Goal: Find specific page/section: Find specific page/section

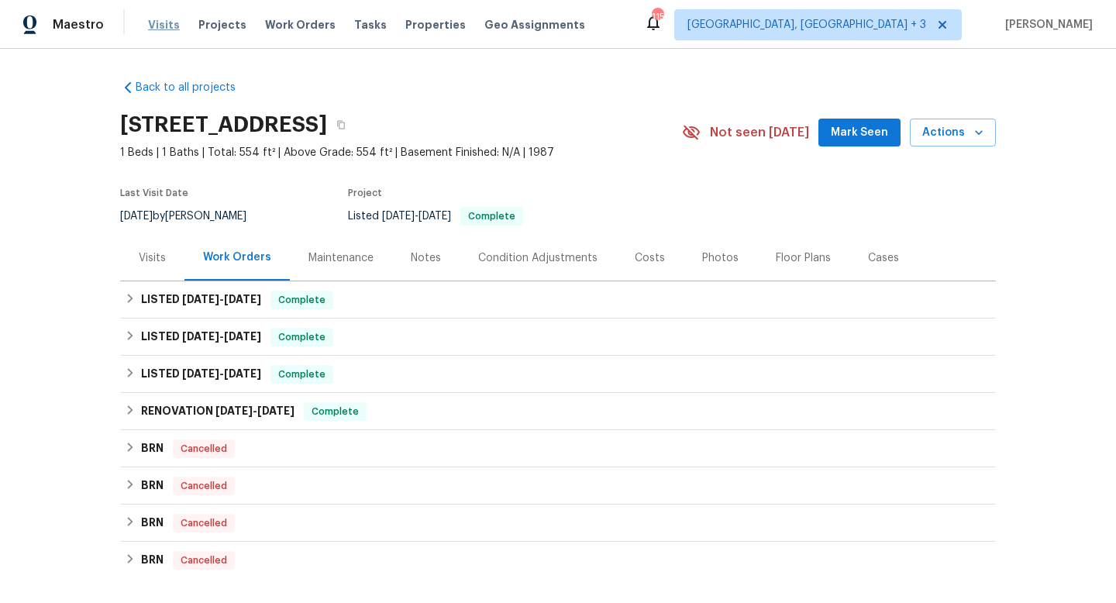
click at [160, 26] on span "Visits" at bounding box center [164, 25] width 32 height 16
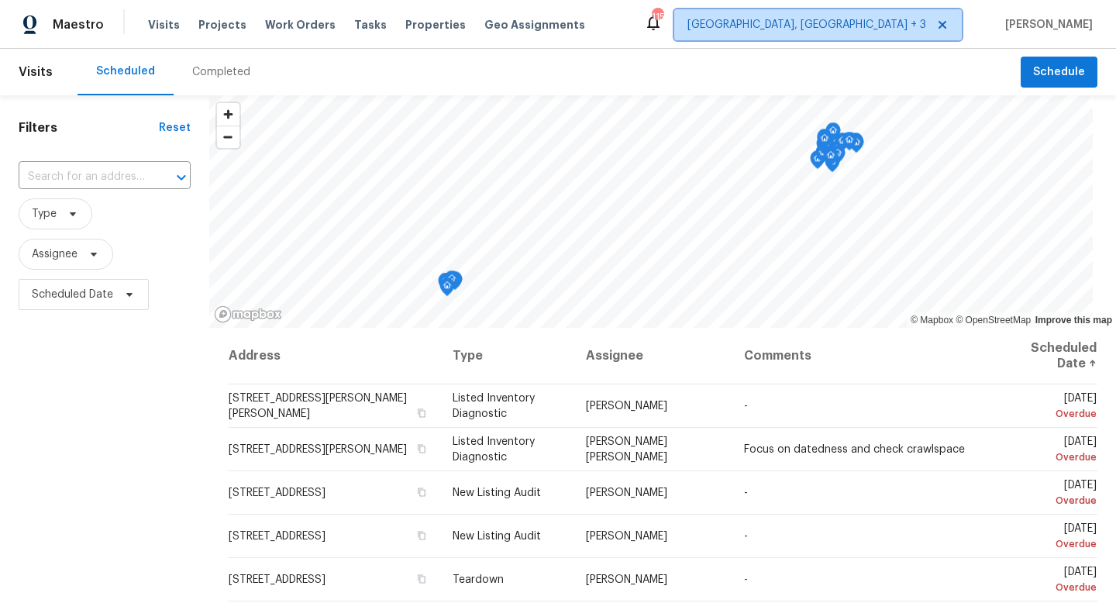
click at [898, 28] on span "[GEOGRAPHIC_DATA], [GEOGRAPHIC_DATA] + 3" at bounding box center [807, 25] width 239 height 16
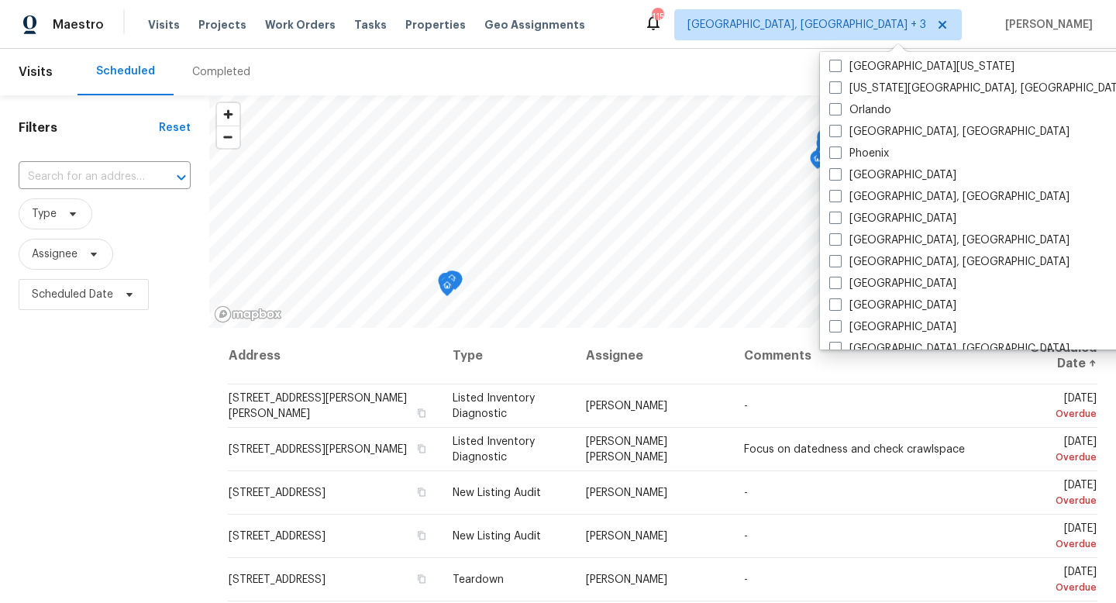
scroll to position [946, 0]
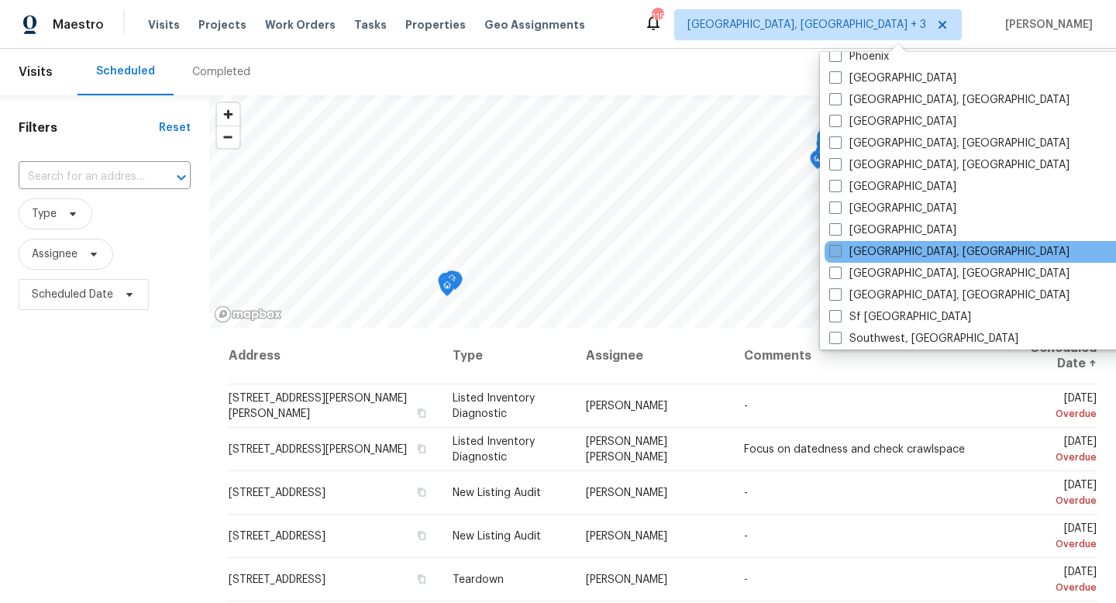
click at [849, 255] on label "[GEOGRAPHIC_DATA], [GEOGRAPHIC_DATA]" at bounding box center [949, 252] width 240 height 16
click at [839, 254] on input "[GEOGRAPHIC_DATA], [GEOGRAPHIC_DATA]" at bounding box center [834, 249] width 10 height 10
checkbox input "true"
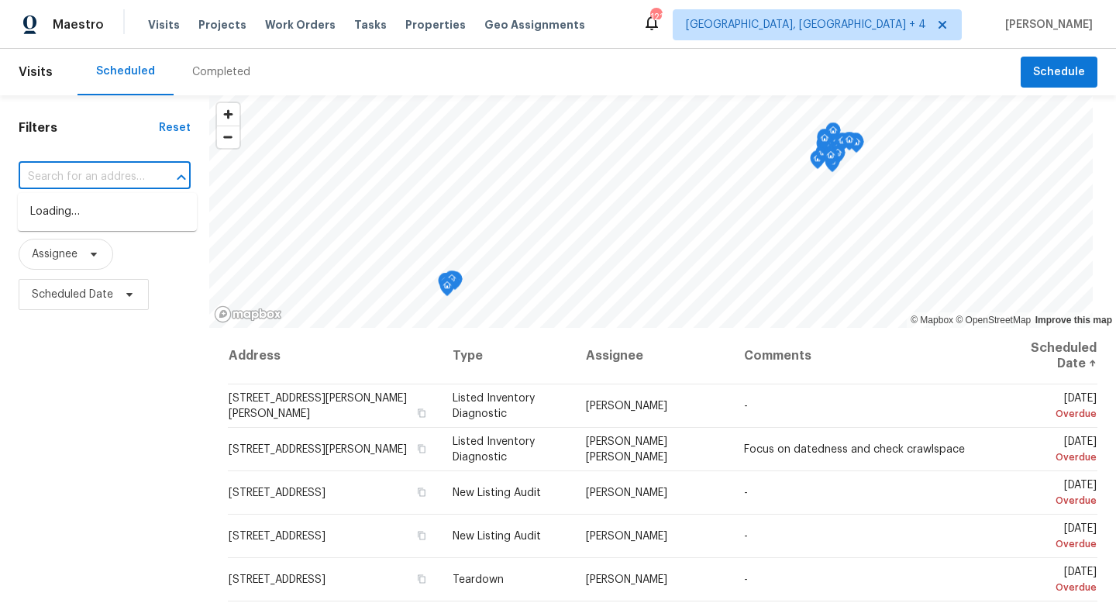
click at [102, 175] on input "text" at bounding box center [83, 177] width 129 height 24
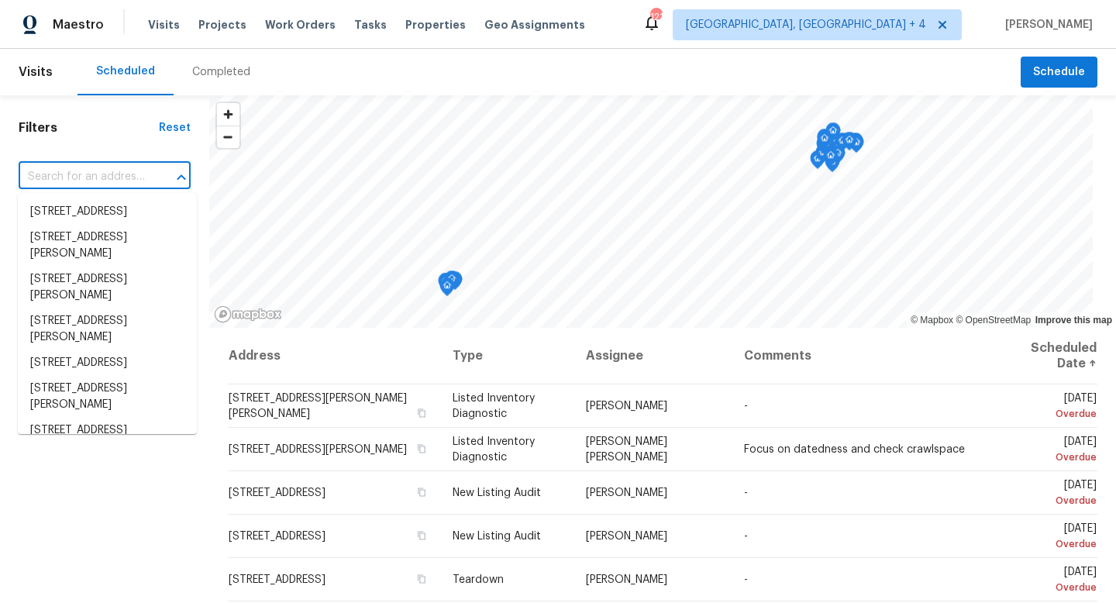
paste input "[STREET_ADDRESS]"
type input "[STREET_ADDRESS]"
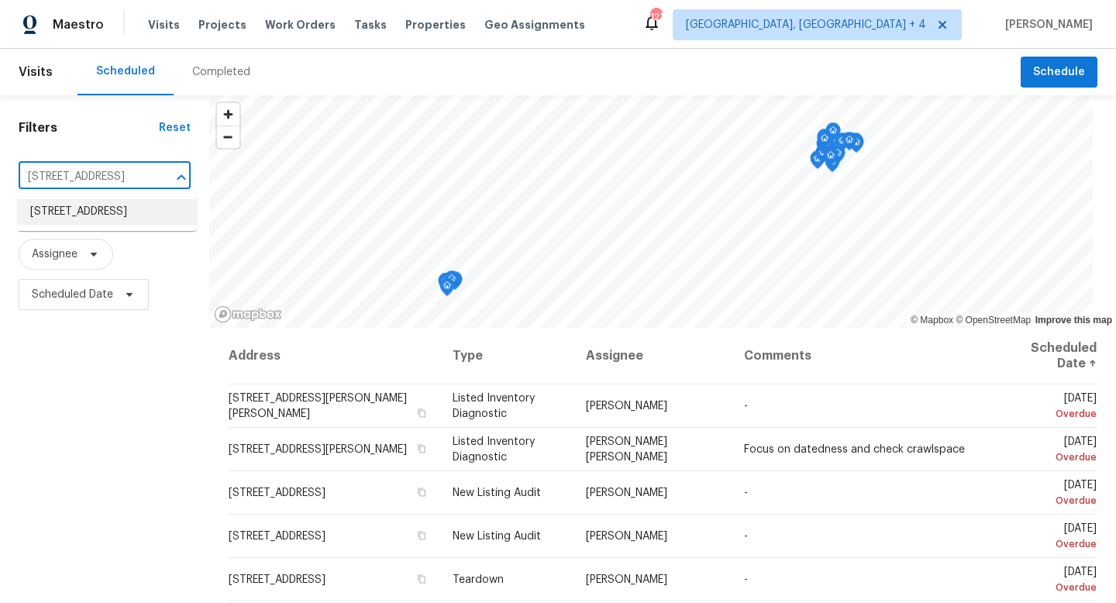
click at [88, 212] on li "[STREET_ADDRESS]" at bounding box center [107, 212] width 179 height 26
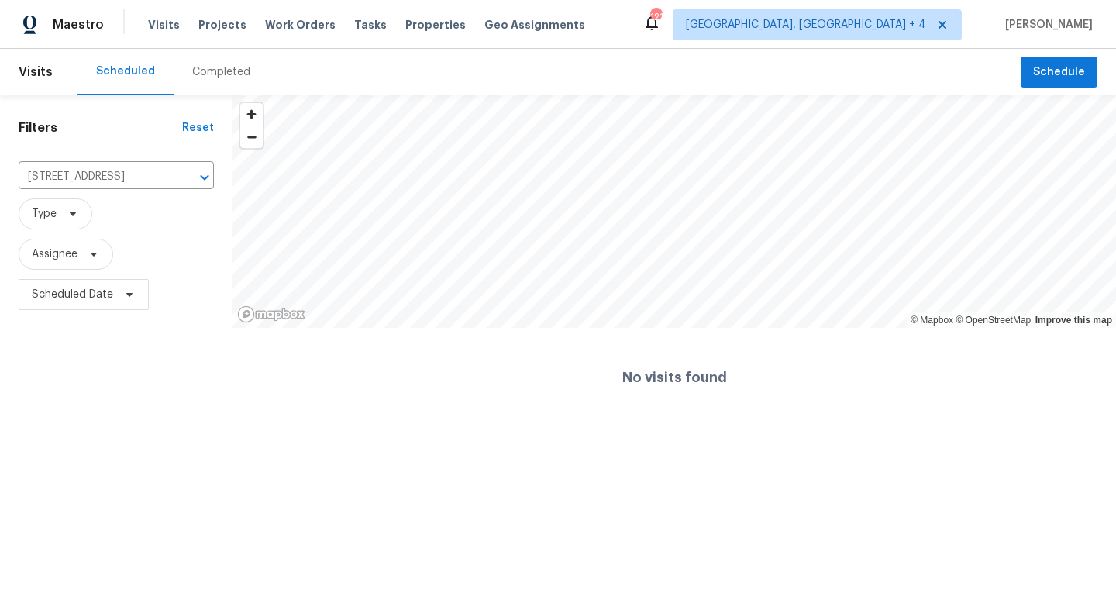
click at [209, 73] on div "Completed" at bounding box center [221, 72] width 58 height 16
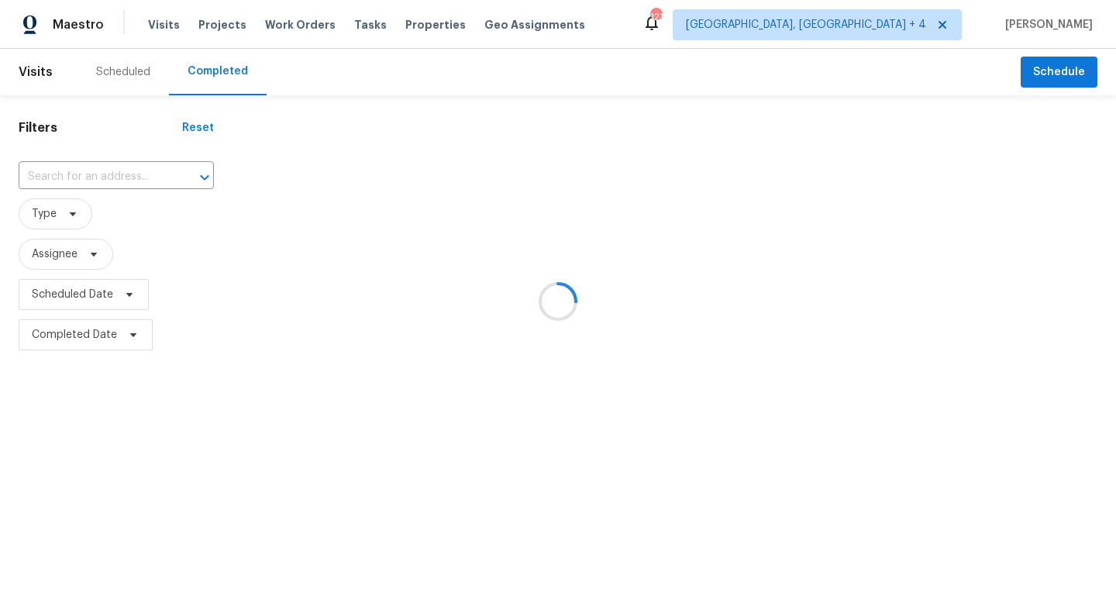
click at [114, 175] on div at bounding box center [558, 301] width 1116 height 603
click at [111, 175] on div at bounding box center [558, 301] width 1116 height 603
click at [124, 177] on div at bounding box center [558, 301] width 1116 height 603
click at [122, 170] on div at bounding box center [558, 301] width 1116 height 603
click at [122, 178] on div at bounding box center [558, 301] width 1116 height 603
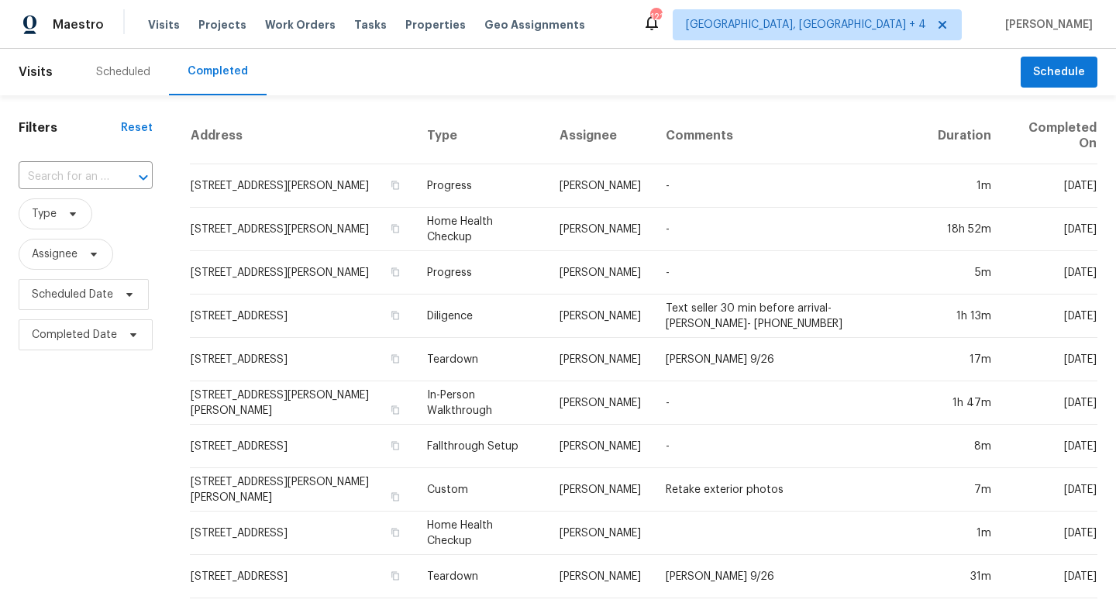
click at [122, 178] on div at bounding box center [132, 178] width 40 height 22
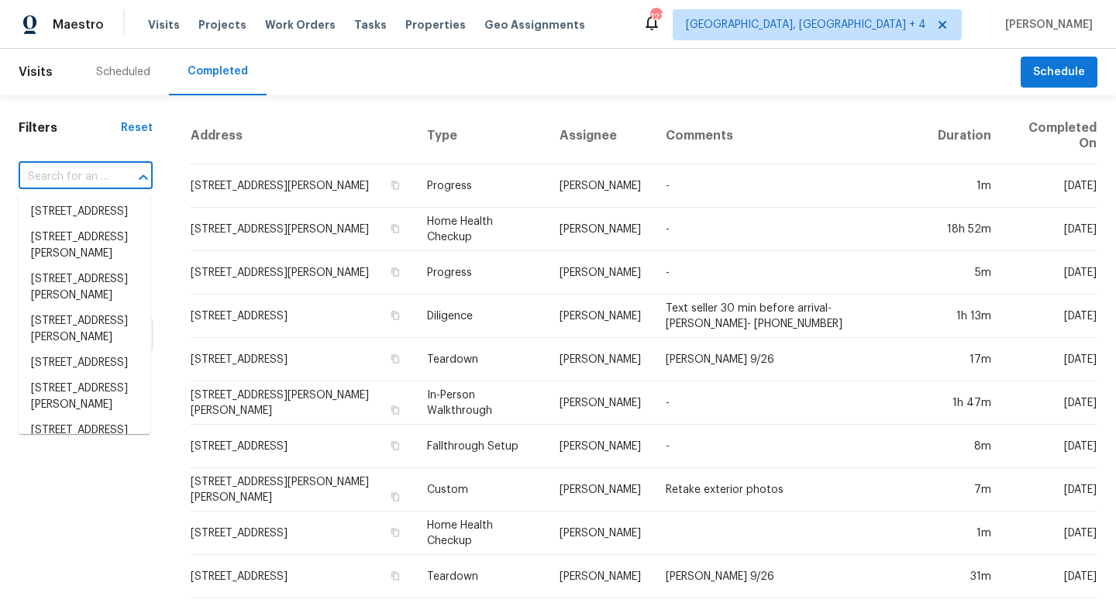
paste input "[STREET_ADDRESS]"
type input "[STREET_ADDRESS]"
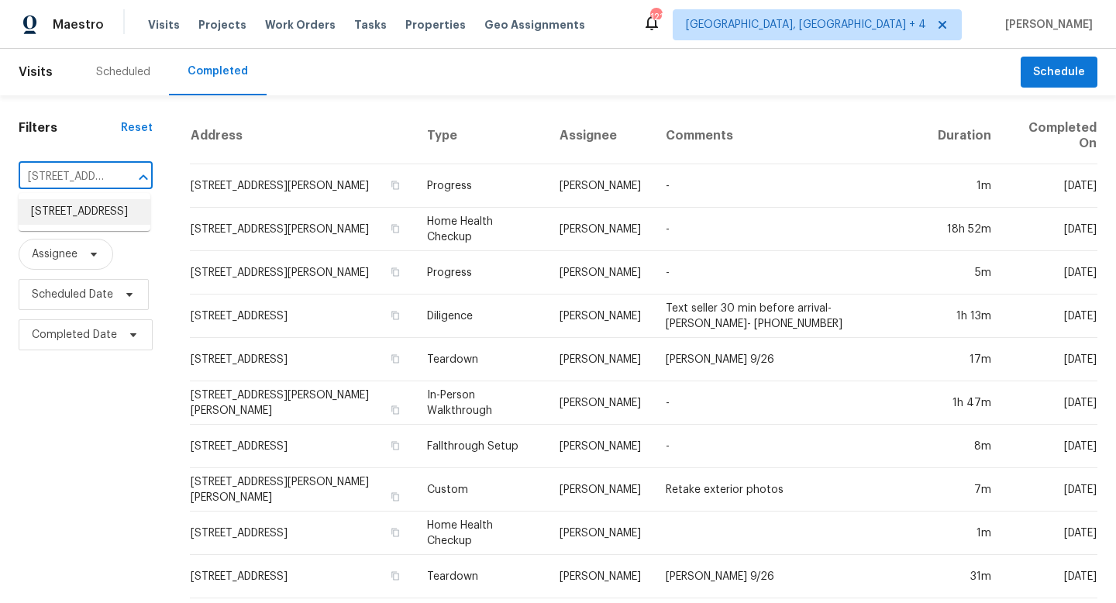
click at [99, 217] on li "[STREET_ADDRESS]" at bounding box center [85, 212] width 132 height 26
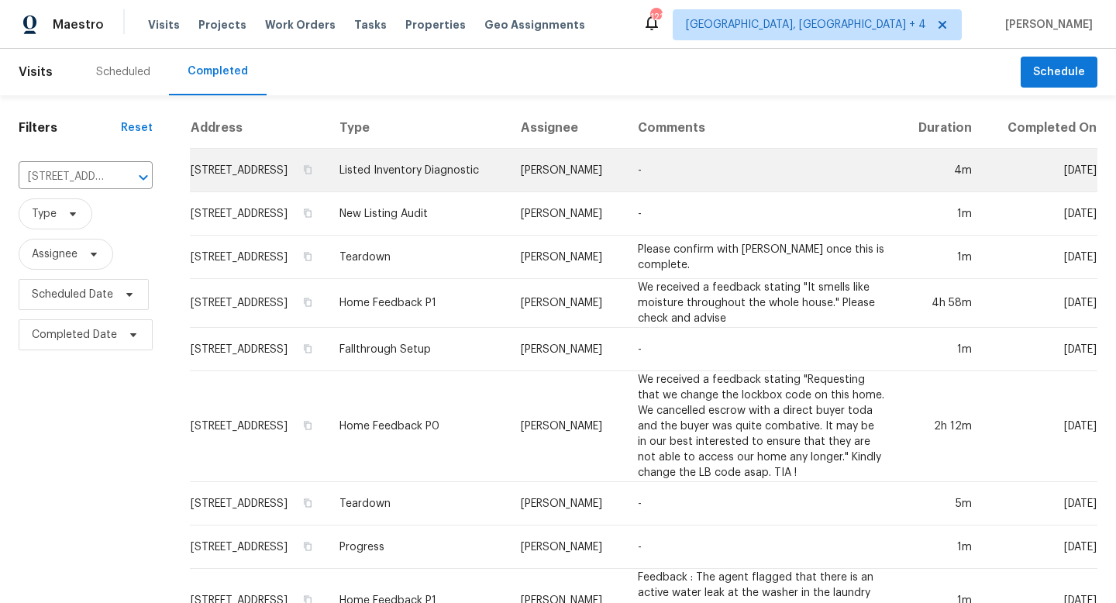
click at [489, 191] on td "Listed Inventory Diagnostic" at bounding box center [417, 170] width 181 height 43
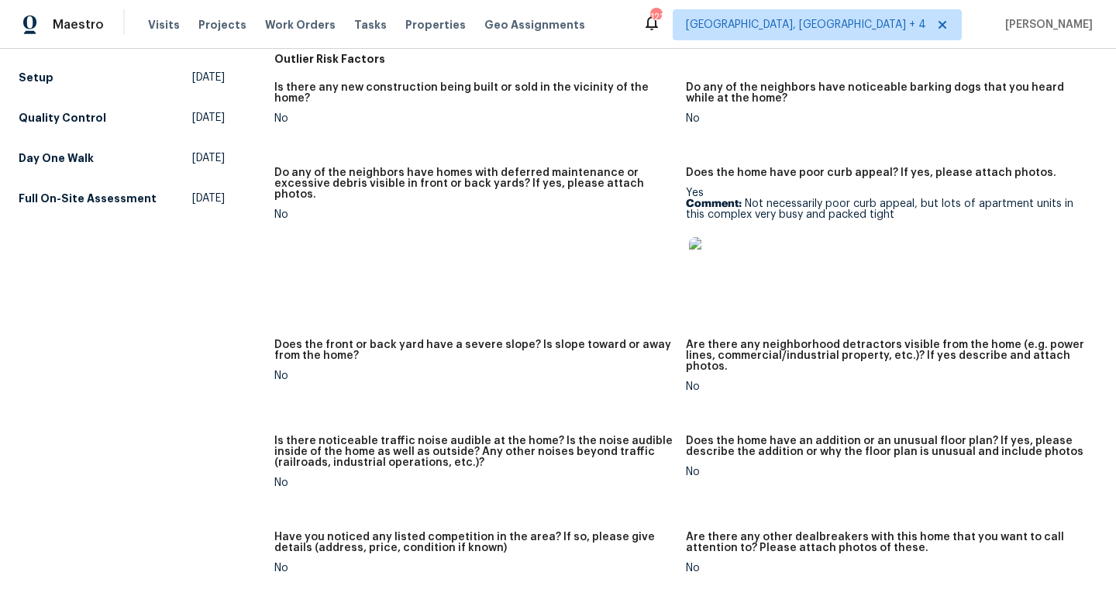
scroll to position [725, 0]
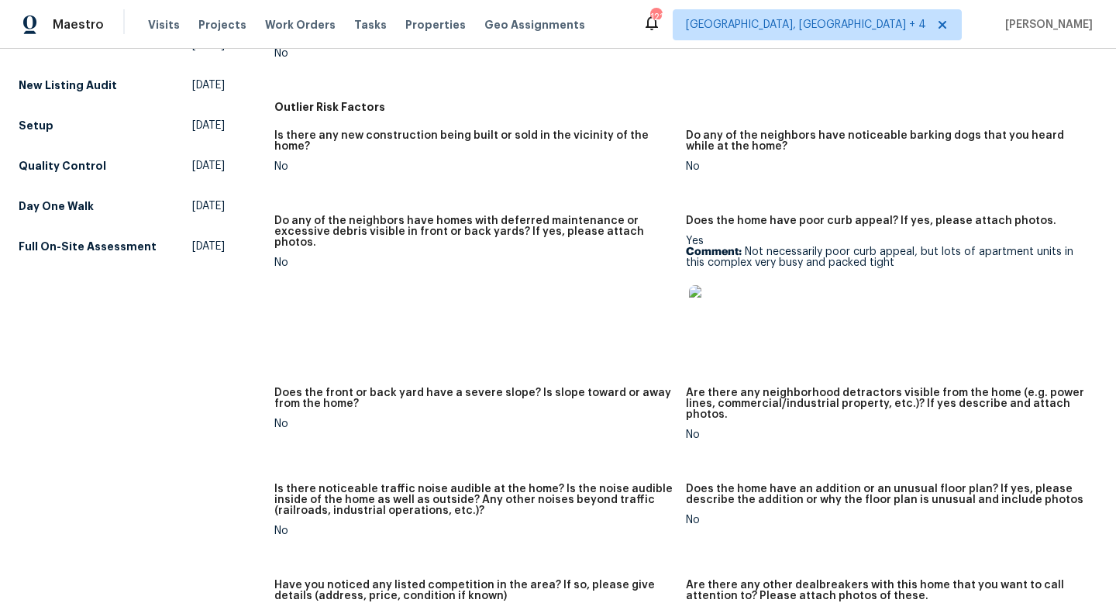
click at [715, 295] on img at bounding box center [714, 310] width 50 height 50
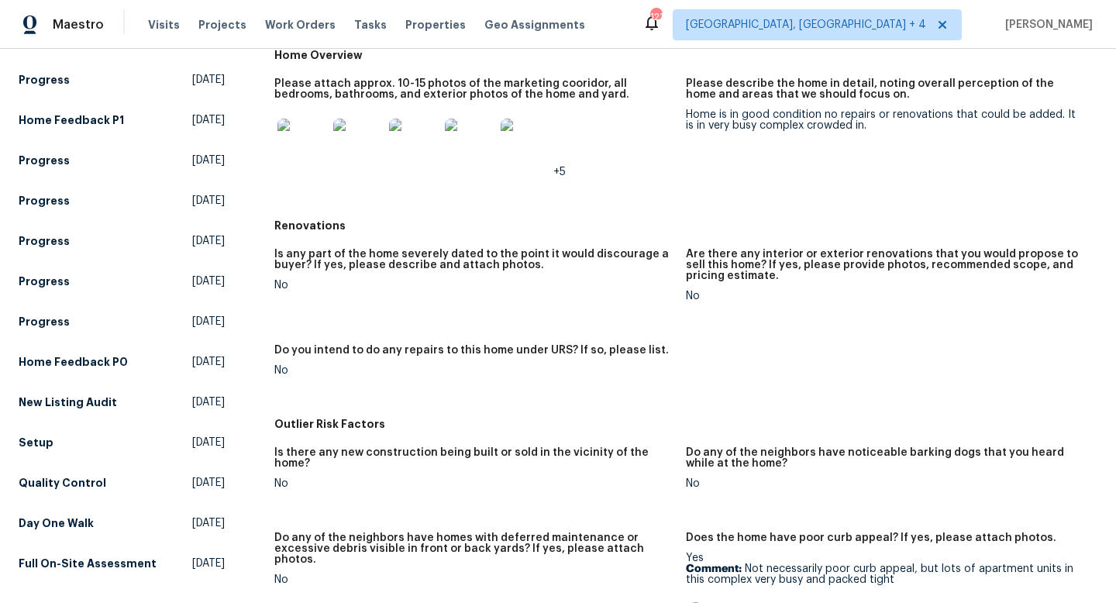
scroll to position [0, 0]
